Goal: Transaction & Acquisition: Purchase product/service

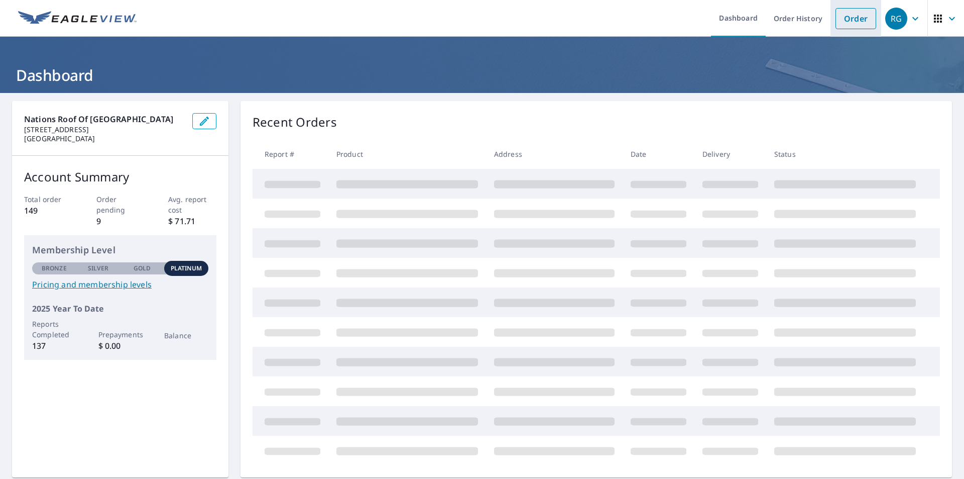
click at [841, 19] on link "Order" at bounding box center [856, 18] width 41 height 21
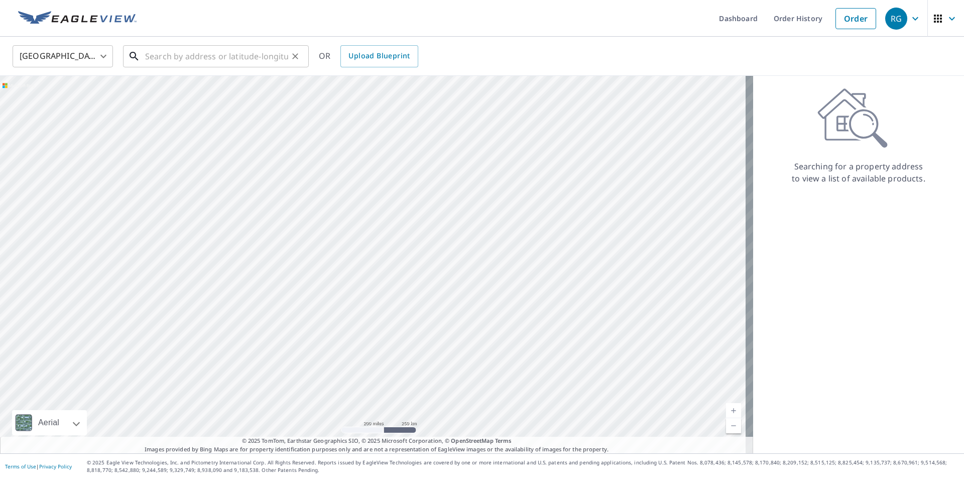
click at [229, 56] on input "text" at bounding box center [216, 56] width 143 height 28
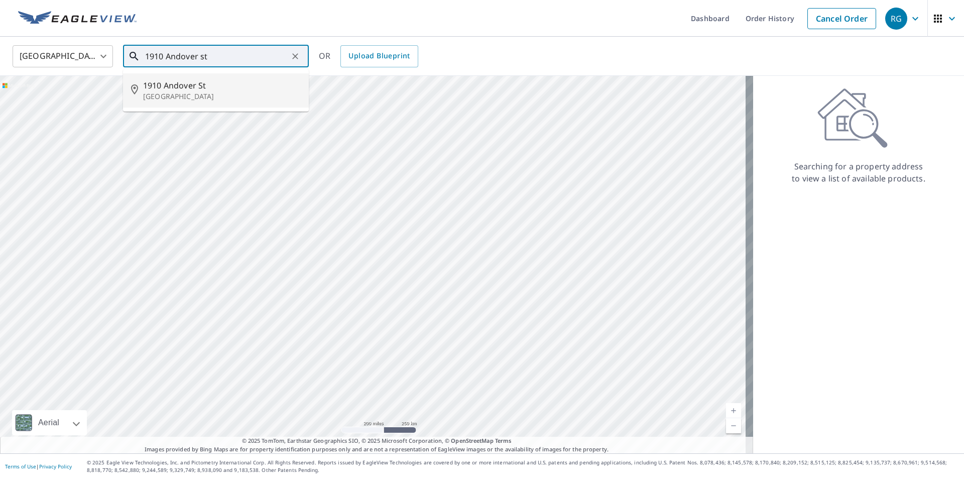
click at [207, 87] on span "1910 Andover St" at bounding box center [222, 85] width 158 height 12
type input "[STREET_ADDRESS]"
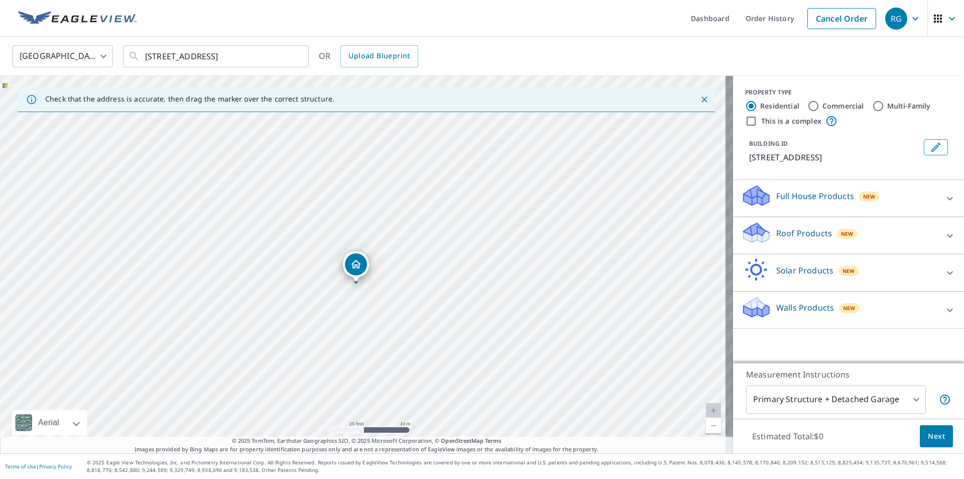
click at [808, 106] on input "Commercial" at bounding box center [814, 106] width 12 height 12
radio input "true"
type input "4"
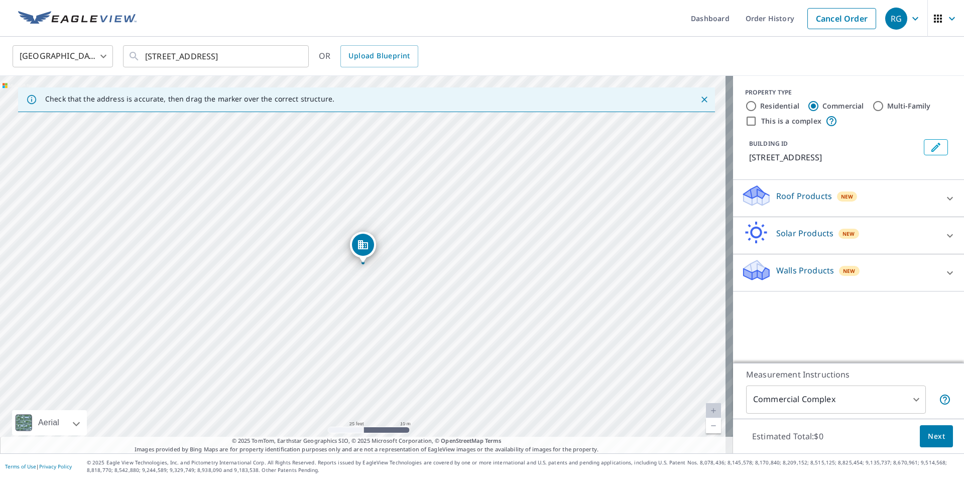
click at [808, 193] on p "Roof Products" at bounding box center [805, 196] width 56 height 12
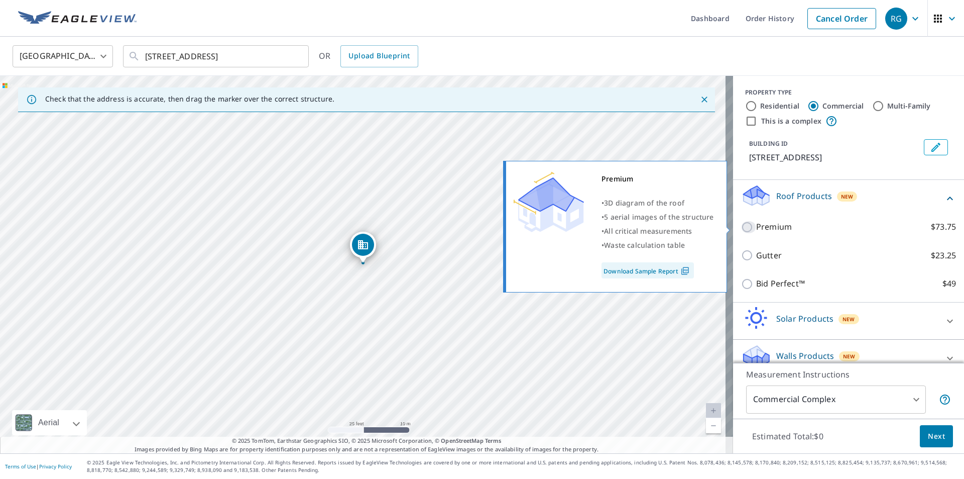
click at [741, 222] on input "Premium $73.75" at bounding box center [748, 227] width 15 height 12
checkbox input "true"
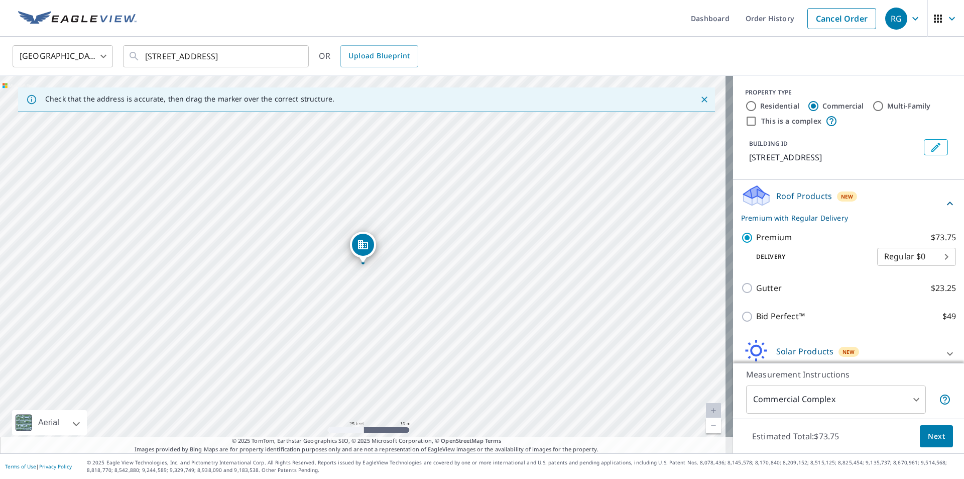
click at [933, 441] on span "Next" at bounding box center [936, 436] width 17 height 13
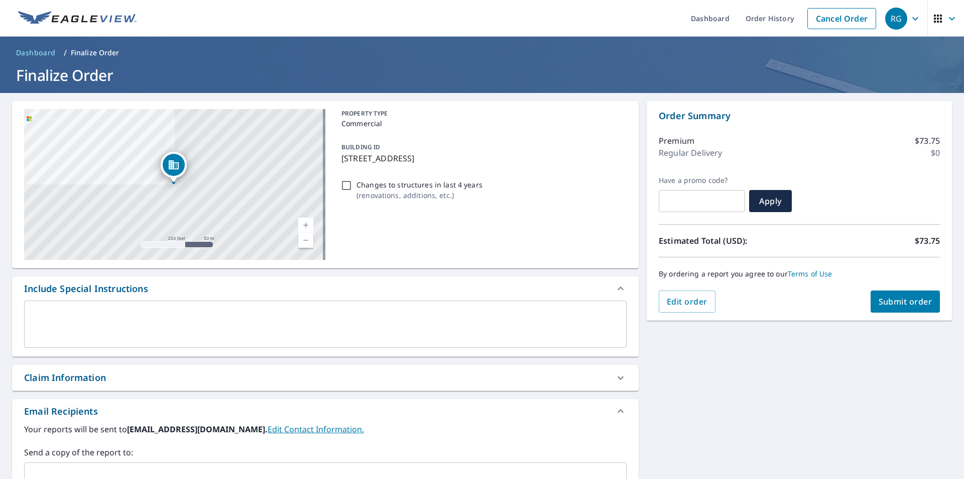
click at [892, 303] on span "Submit order" at bounding box center [906, 301] width 54 height 11
